Goal: Browse casually: Explore the website without a specific task or goal

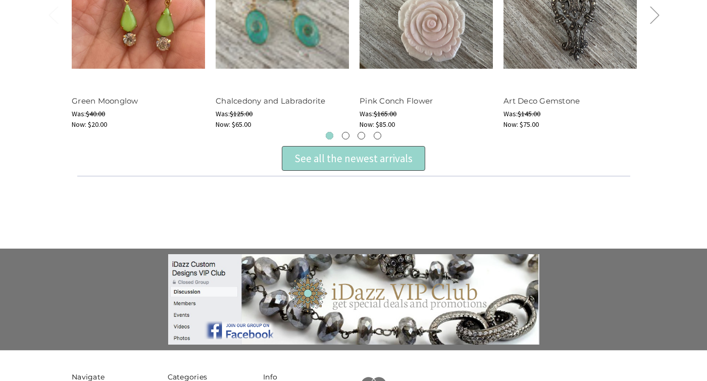
scroll to position [495, 0]
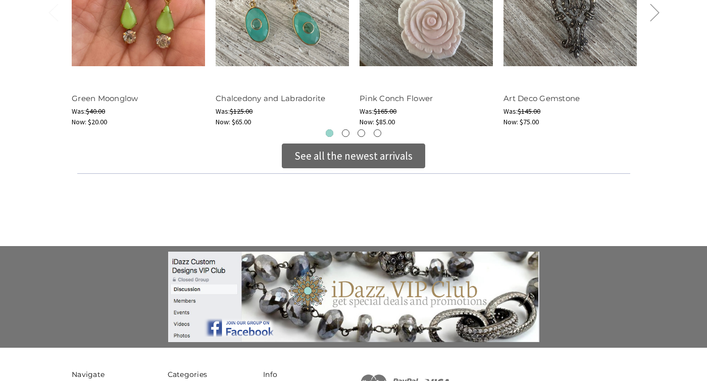
click at [333, 154] on div "See all the newest arrivals" at bounding box center [353, 156] width 118 height 16
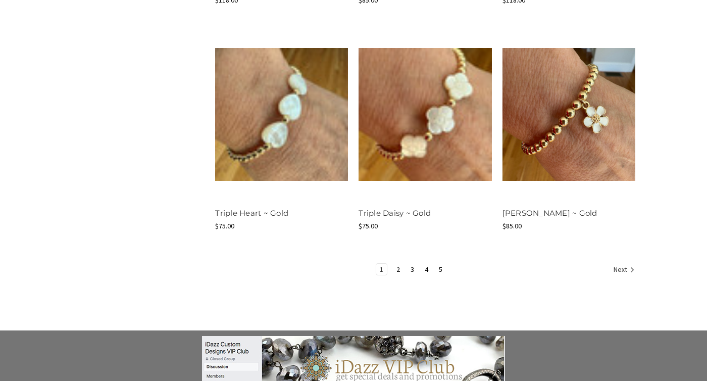
scroll to position [1269, 0]
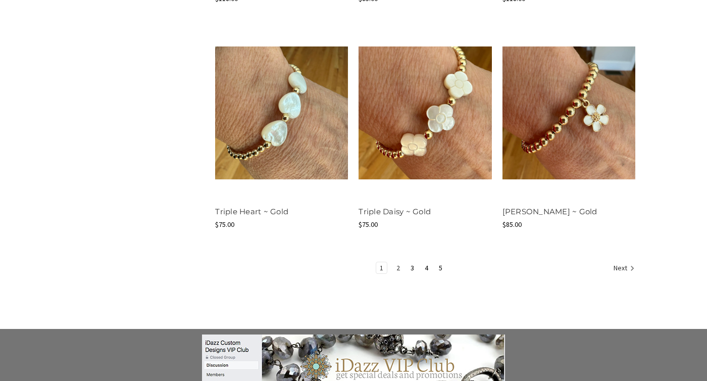
click at [397, 266] on link "2" at bounding box center [398, 267] width 11 height 11
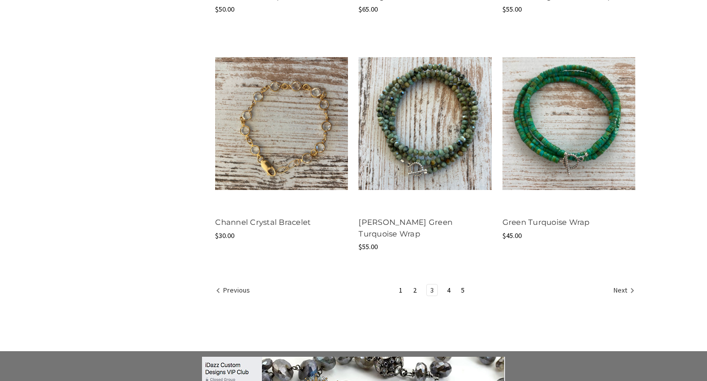
scroll to position [1247, 0]
click at [450, 284] on link "4" at bounding box center [448, 289] width 11 height 11
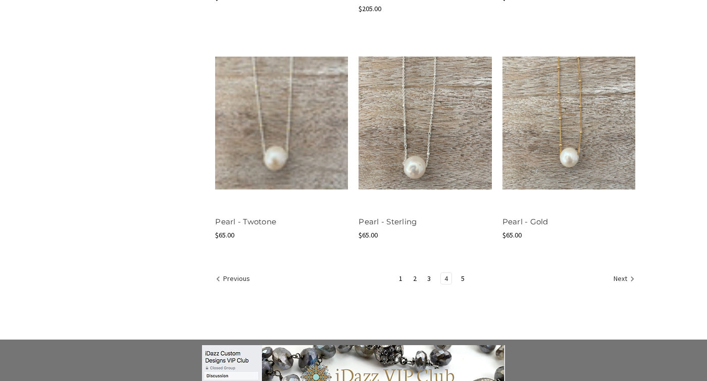
scroll to position [1271, 0]
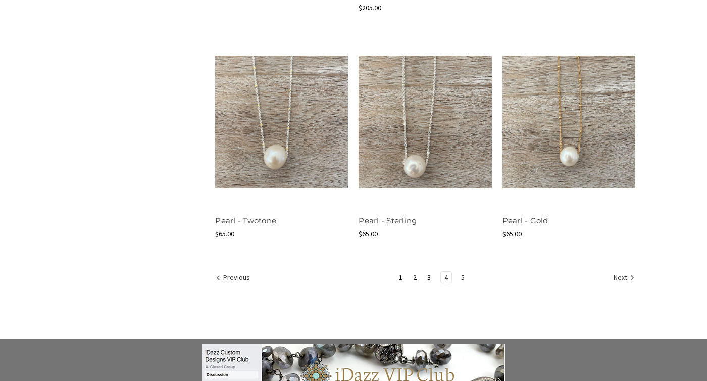
click at [462, 275] on link "5" at bounding box center [463, 277] width 11 height 11
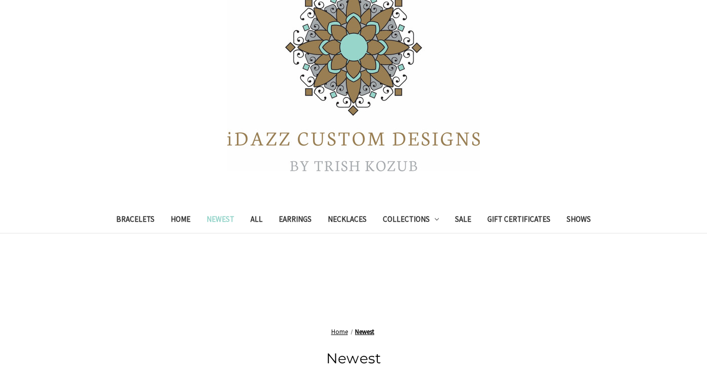
scroll to position [165, 0]
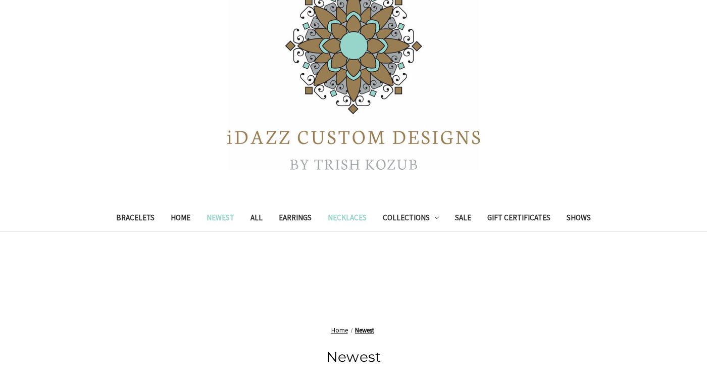
click at [345, 215] on link "Necklaces" at bounding box center [347, 219] width 55 height 25
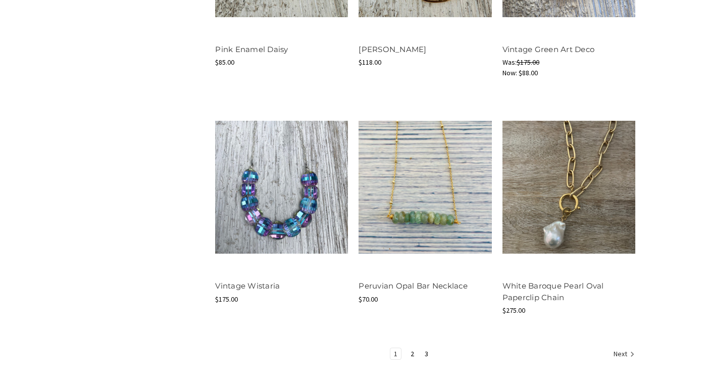
scroll to position [1264, 0]
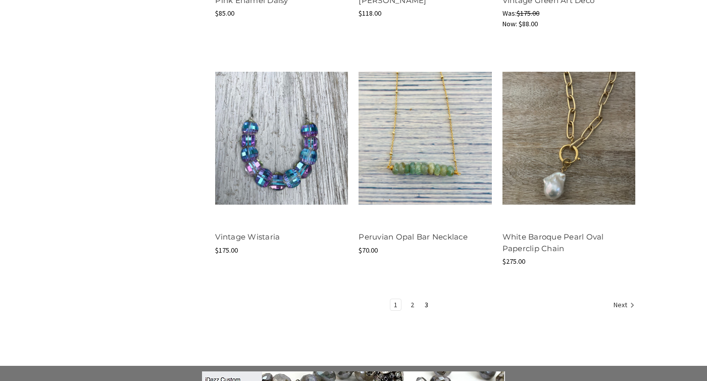
click at [412, 303] on link "2" at bounding box center [412, 304] width 11 height 11
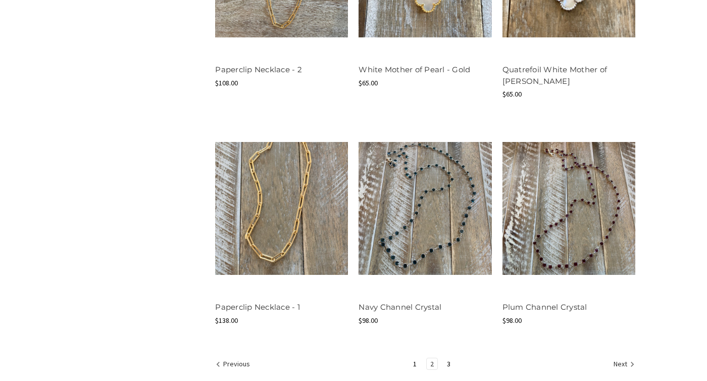
scroll to position [1218, 0]
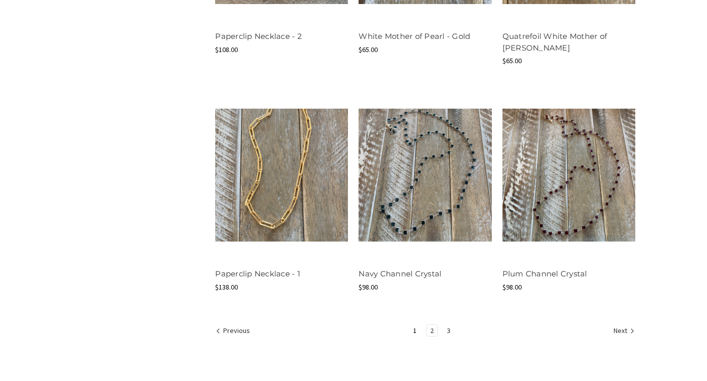
click at [449, 328] on link "3" at bounding box center [448, 330] width 11 height 11
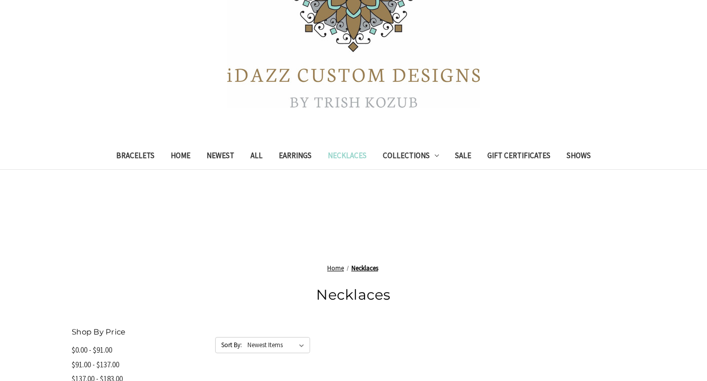
scroll to position [271, 0]
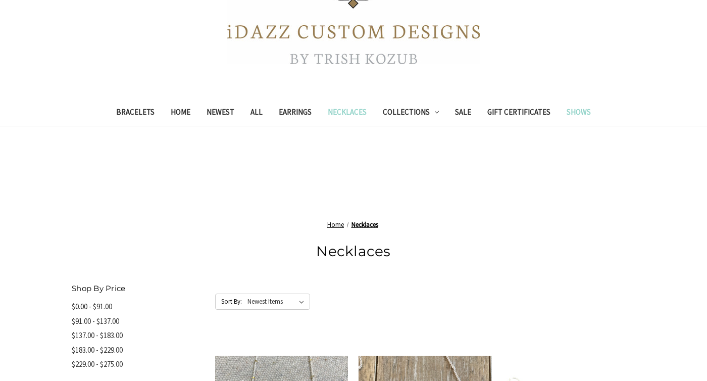
click at [592, 110] on link "Shows" at bounding box center [579, 113] width 40 height 25
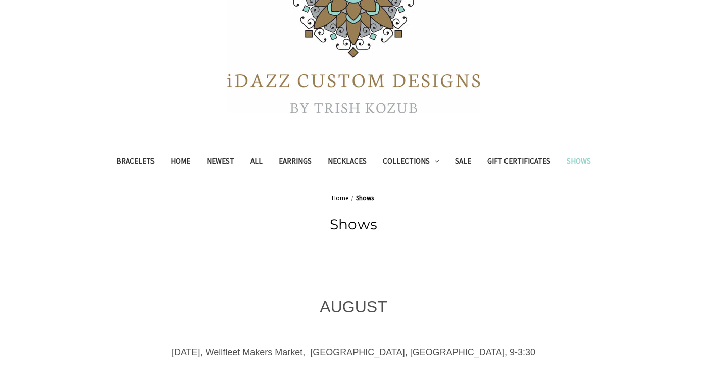
scroll to position [225, 0]
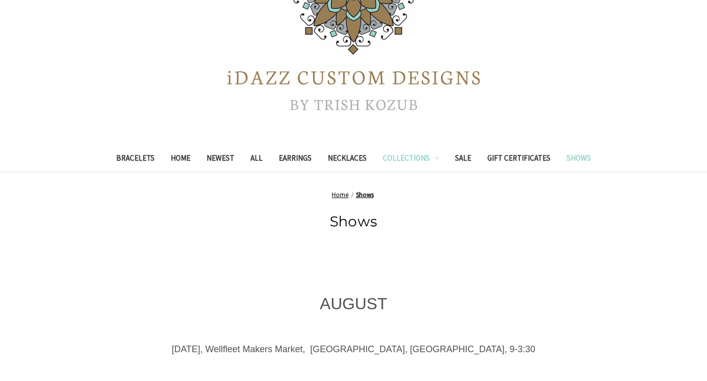
click at [400, 160] on link "Collections" at bounding box center [411, 159] width 73 height 25
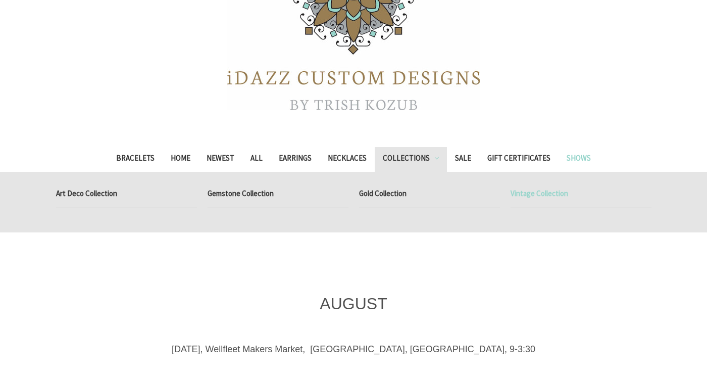
click at [550, 193] on link "Vintage Collection" at bounding box center [581, 194] width 141 height 25
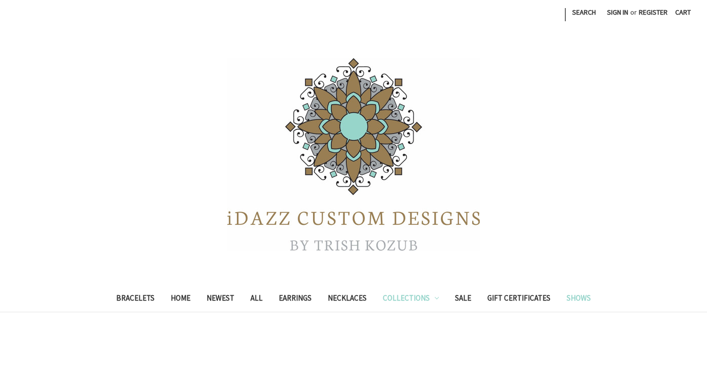
click at [591, 299] on link "Shows" at bounding box center [579, 299] width 40 height 25
